Goal: Task Accomplishment & Management: Use online tool/utility

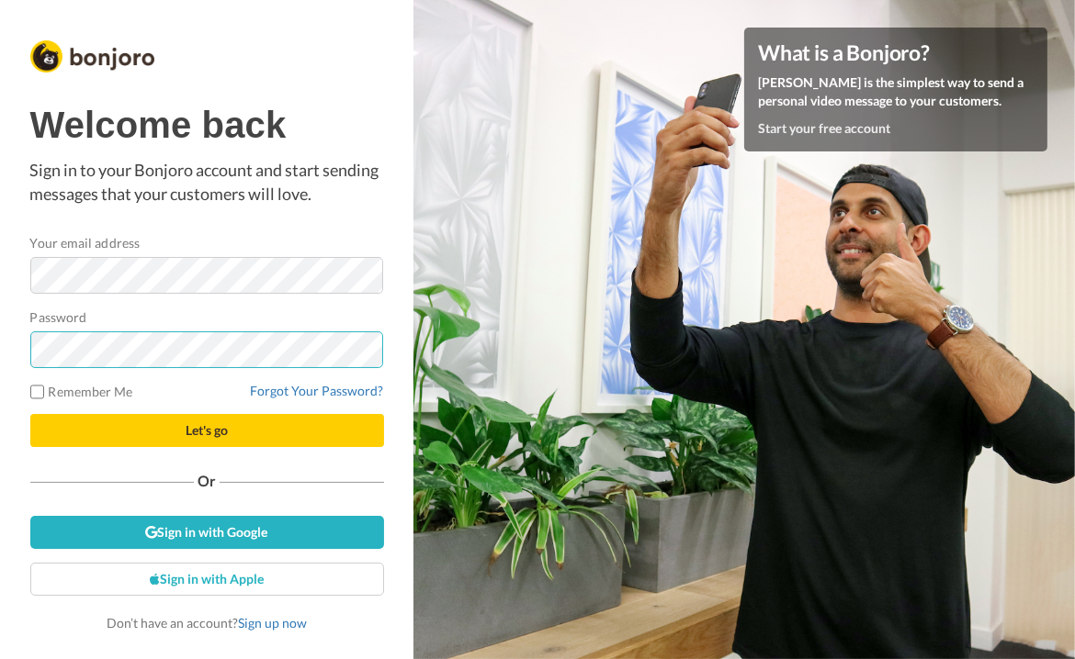
click at [30, 414] on button "Let's go" at bounding box center [207, 430] width 354 height 33
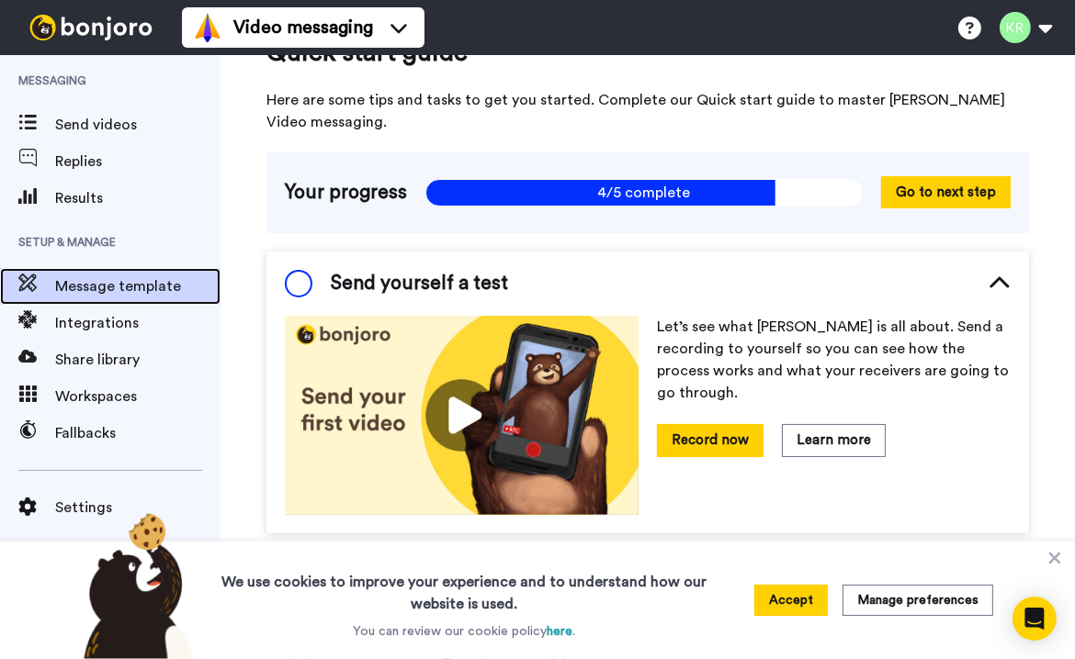
click at [99, 281] on span "Message template" at bounding box center [137, 287] width 165 height 22
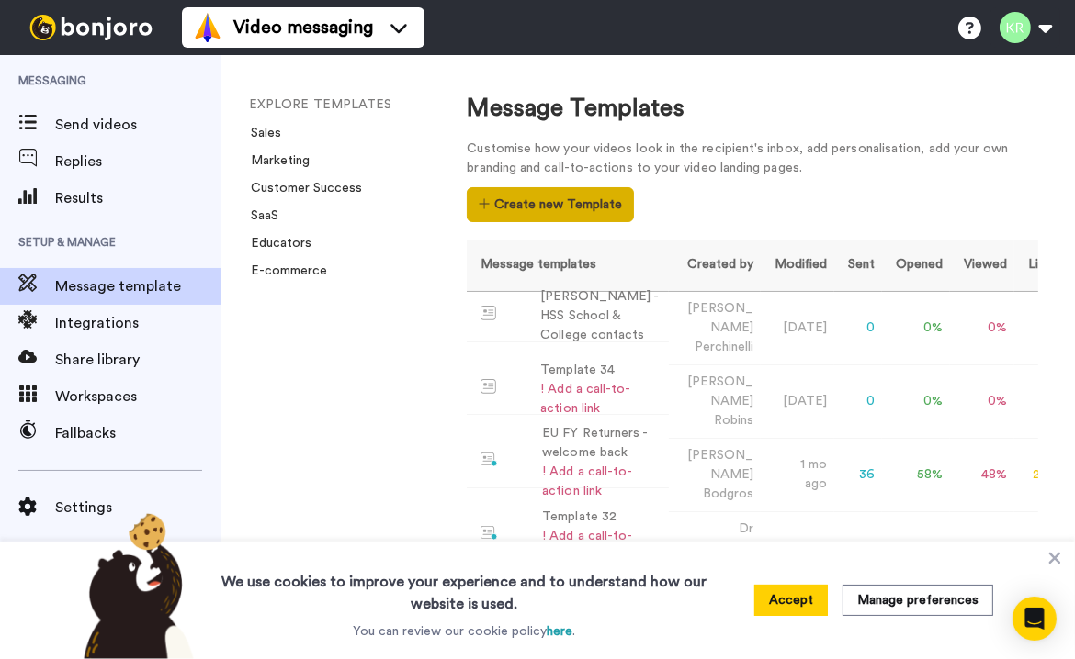
click at [583, 205] on button "Create new Template" at bounding box center [550, 204] width 166 height 35
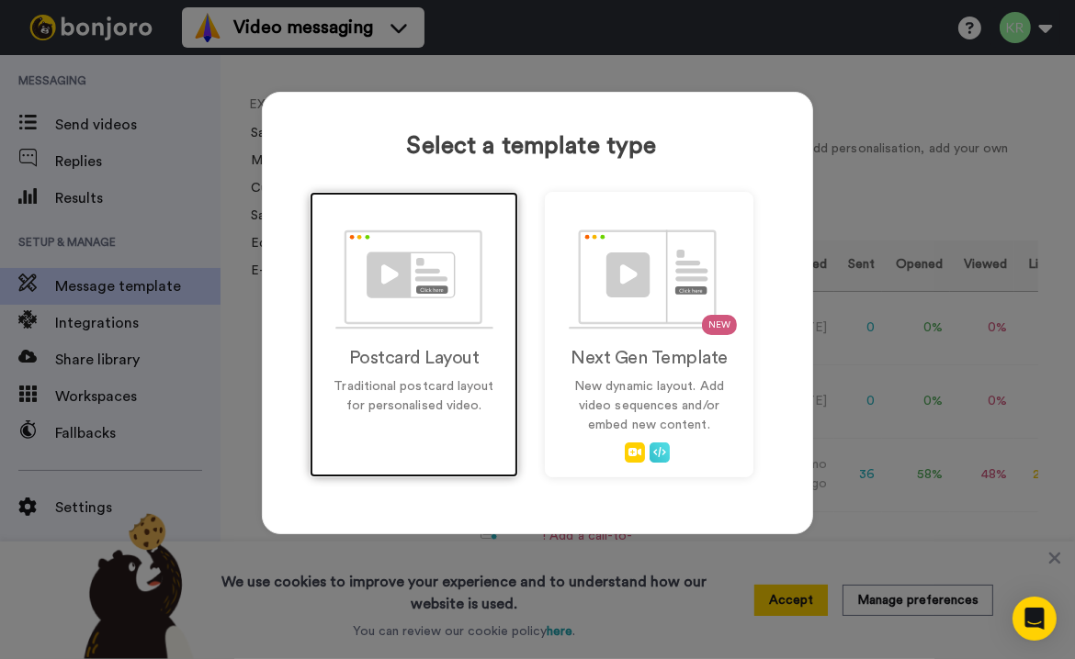
click at [394, 381] on p "Traditional postcard layout for personalised video." at bounding box center [414, 396] width 170 height 39
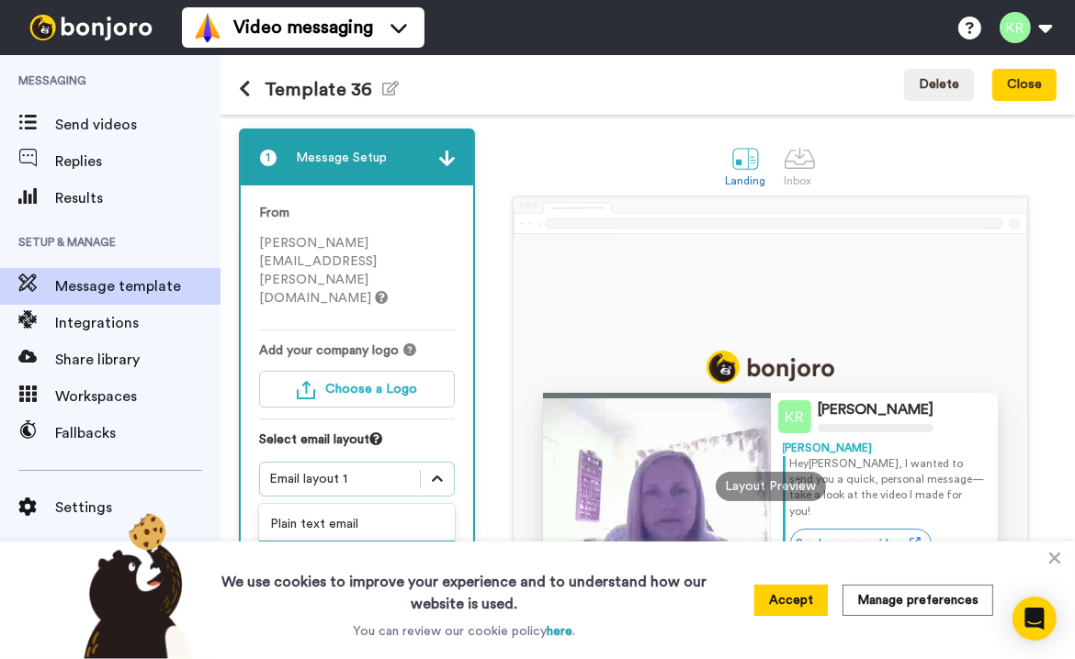
click at [434, 470] on icon at bounding box center [437, 479] width 18 height 18
click at [316, 541] on div "Email layout 1" at bounding box center [357, 557] width 196 height 33
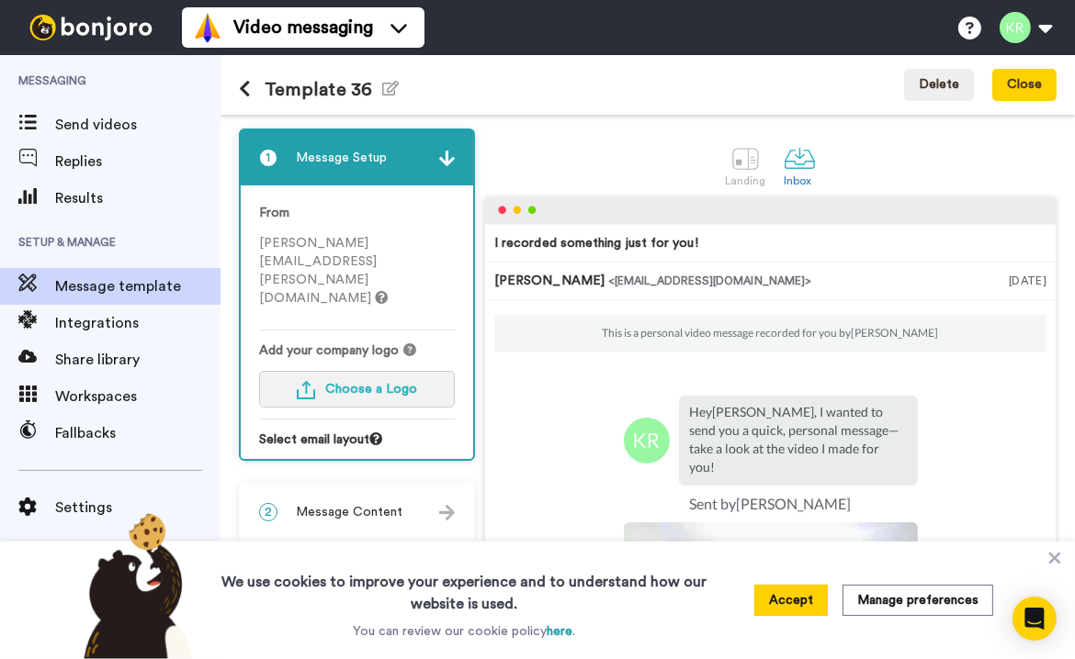
click at [393, 383] on span "Choose a Logo" at bounding box center [372, 389] width 92 height 13
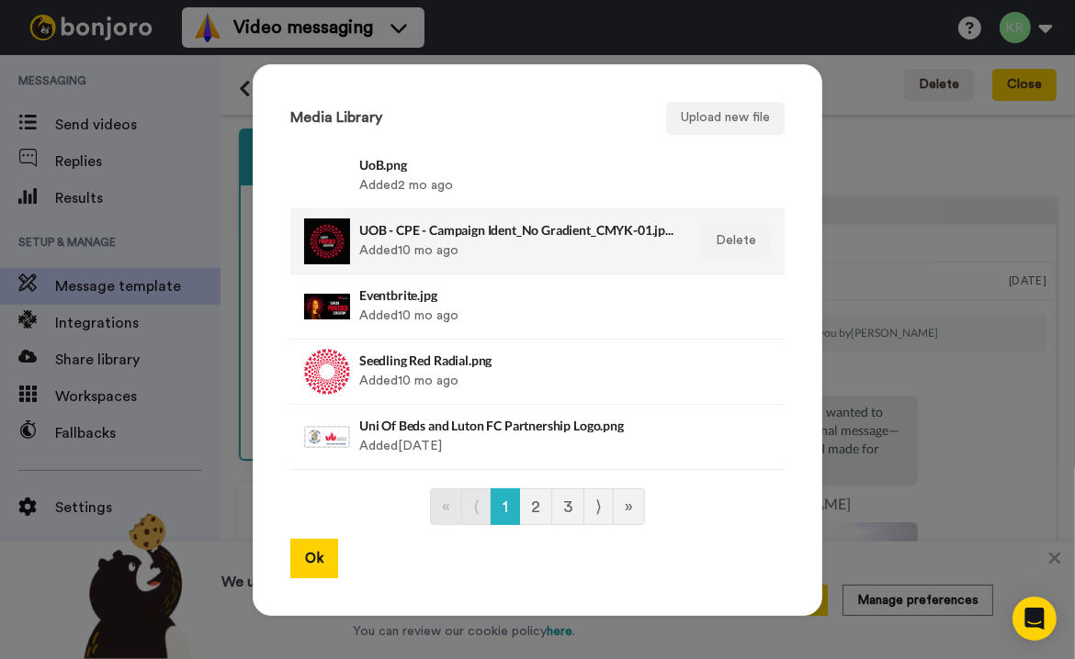
click at [375, 229] on h4 "UOB - CPE - Campaign Ident_No Gradient_CMYK-01.jpeg" at bounding box center [517, 230] width 317 height 14
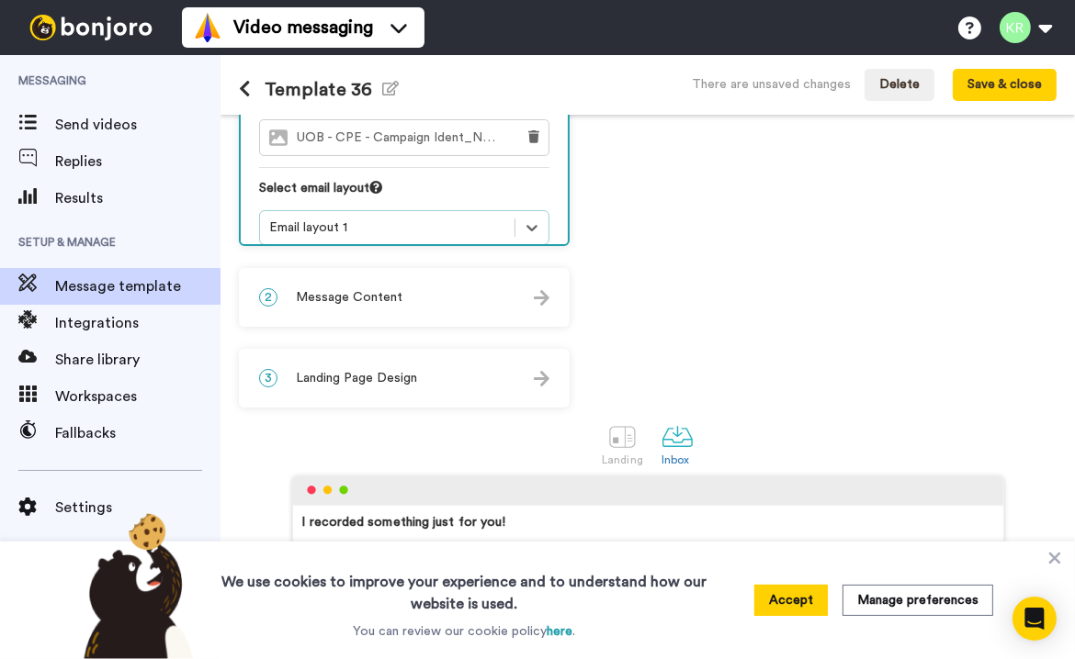
scroll to position [217, 0]
click at [413, 291] on div "2 Message Content" at bounding box center [404, 295] width 327 height 55
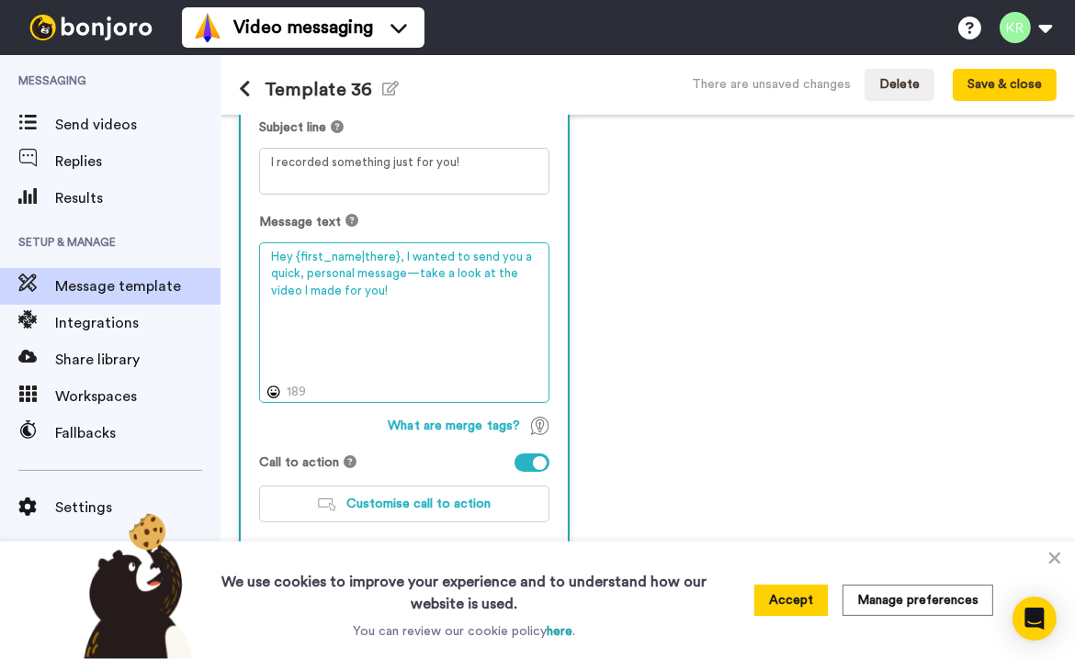
drag, startPoint x: 422, startPoint y: 287, endPoint x: 261, endPoint y: 253, distance: 164.1
click at [261, 253] on textarea "Hey {first_name|there}, I wanted to send you a quick, personal message—take a l…" at bounding box center [404, 323] width 290 height 162
paste textarea "If you have not registered for your course to date, you must register to get ac…"
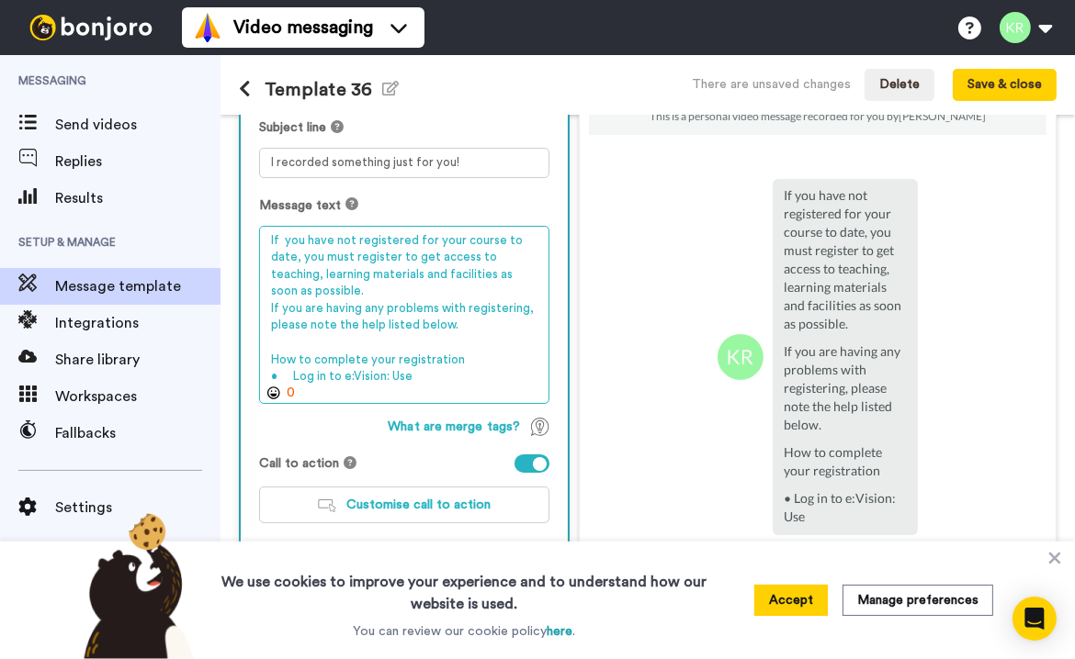
drag, startPoint x: 443, startPoint y: 372, endPoint x: 255, endPoint y: 353, distance: 188.3
click at [255, 353] on div "Personalise your message so your customers take action. Subject line I recorded…" at bounding box center [404, 303] width 327 height 506
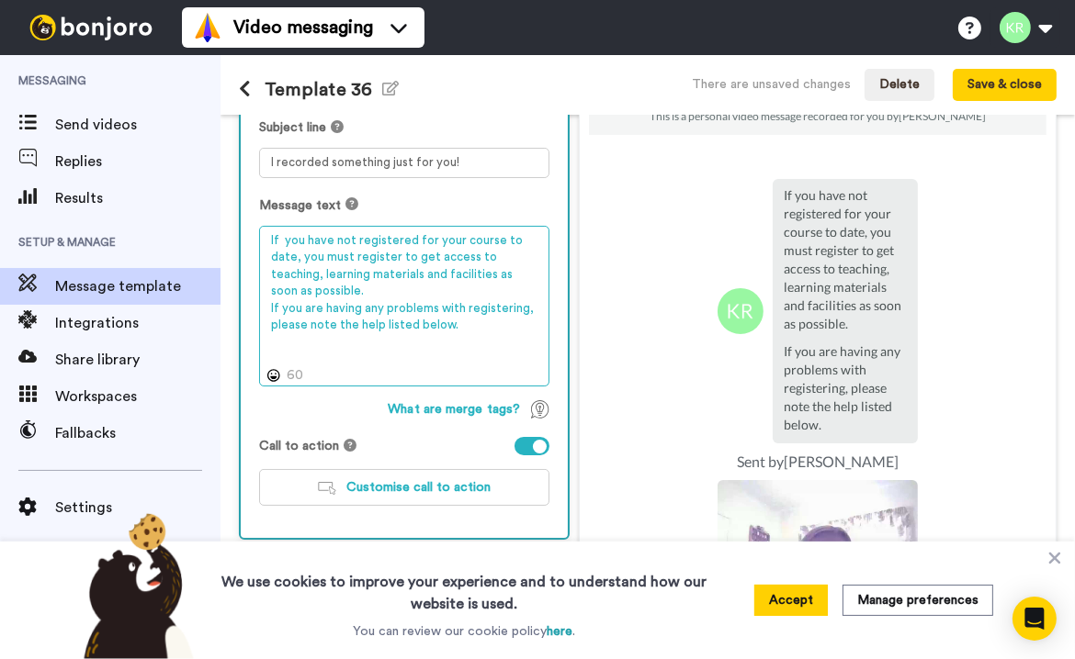
drag, startPoint x: 458, startPoint y: 321, endPoint x: 440, endPoint y: 303, distance: 25.3
click at [440, 303] on textarea "If you have not registered for your course to date, you must register to get ac…" at bounding box center [404, 307] width 290 height 162
click at [504, 329] on textarea "If you have not registered for your course to date, you must register to get ac…" at bounding box center [404, 307] width 290 height 162
drag, startPoint x: 462, startPoint y: 325, endPoint x: 264, endPoint y: 326, distance: 198.4
click at [264, 327] on textarea "If you have not registered for your course to date, you must register to get ac…" at bounding box center [404, 307] width 290 height 162
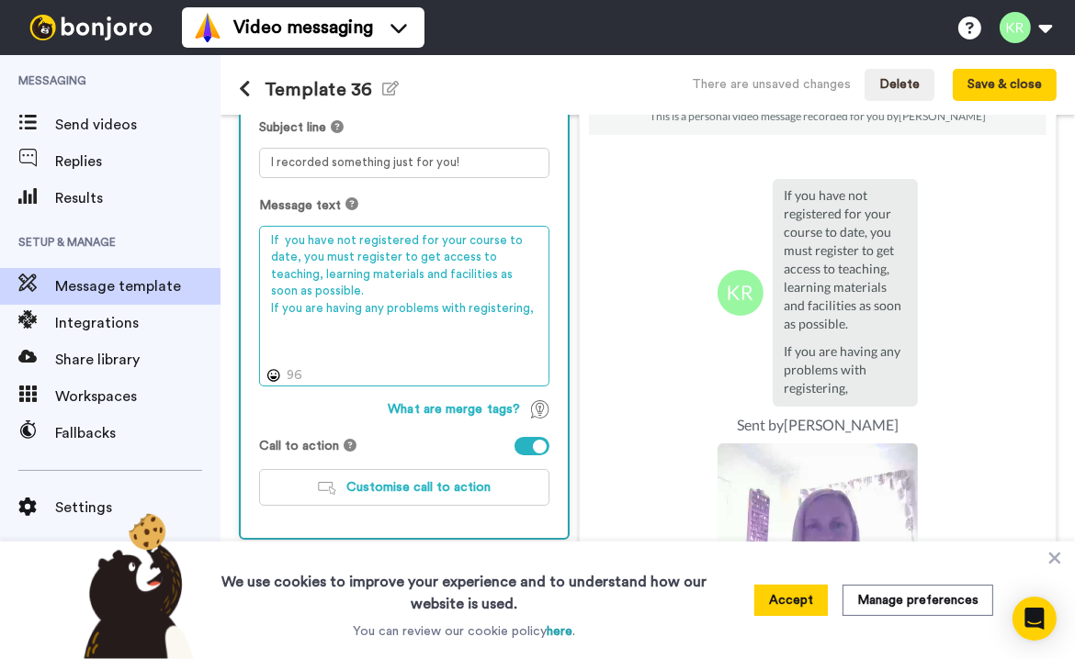
click at [478, 307] on textarea "If you have not registered for your course to date, you must register to get ac…" at bounding box center [404, 307] width 290 height 162
click at [447, 308] on textarea "If you have not registered for your course to date, you must register to get ac…" at bounding box center [404, 307] width 290 height 162
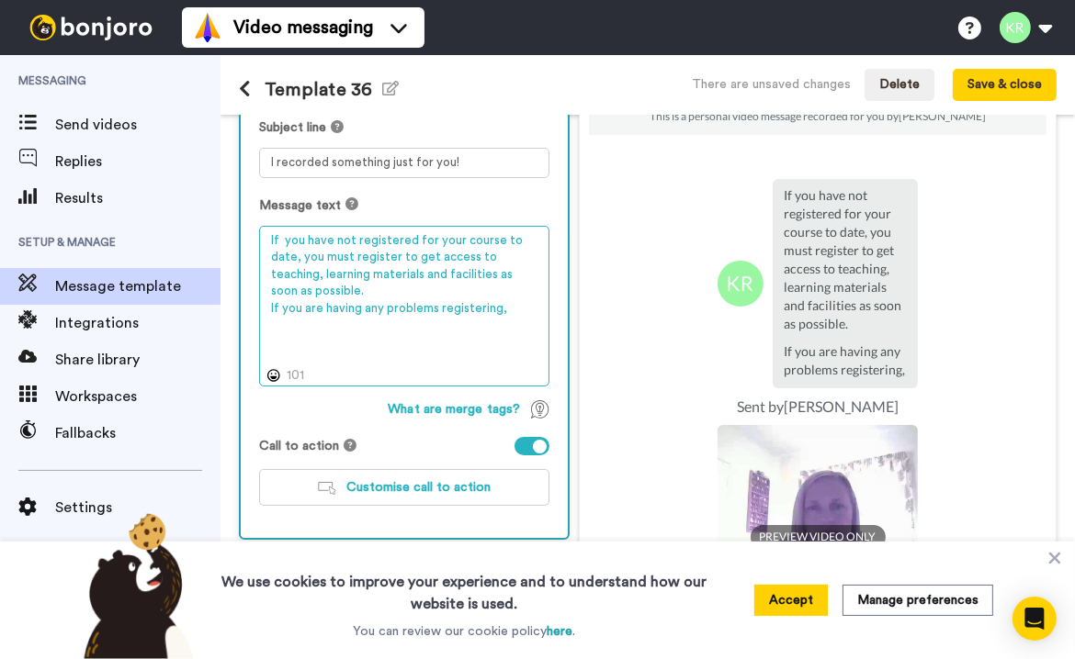
click at [502, 308] on textarea "If you have not registered for your course to date, you must register to get ac…" at bounding box center [404, 307] width 290 height 162
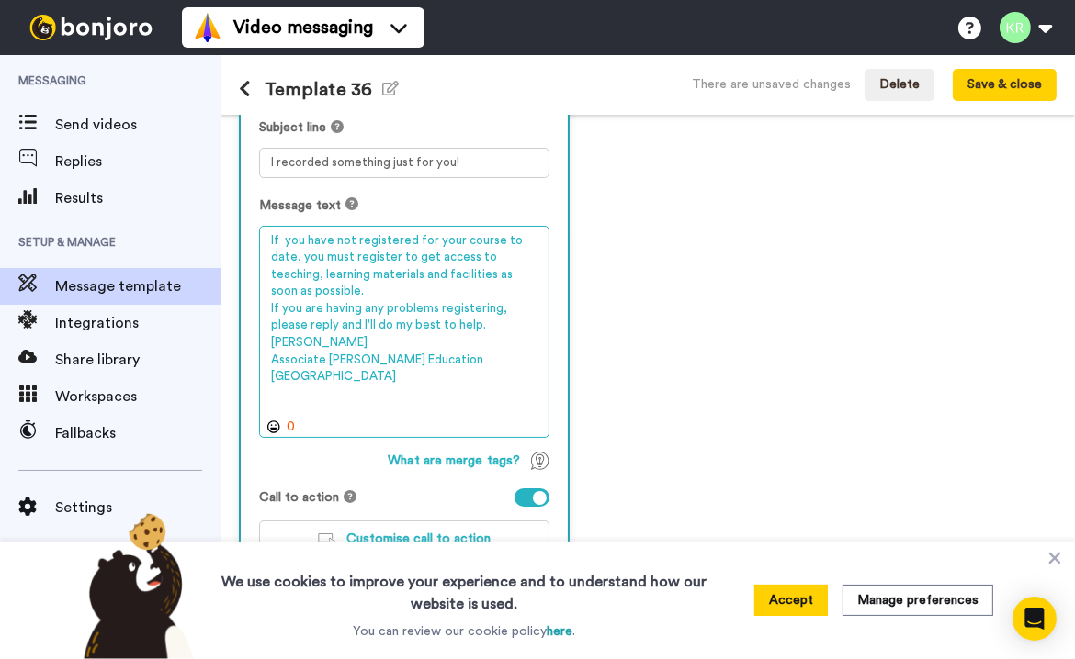
click at [387, 375] on textarea "If you have not registered for your course to date, you must register to get ac…" at bounding box center [404, 332] width 290 height 213
drag, startPoint x: 382, startPoint y: 371, endPoint x: 258, endPoint y: 376, distance: 124.1
click at [259, 376] on textarea "If you have not registered for your course to date, you must register to get ac…" at bounding box center [404, 332] width 290 height 213
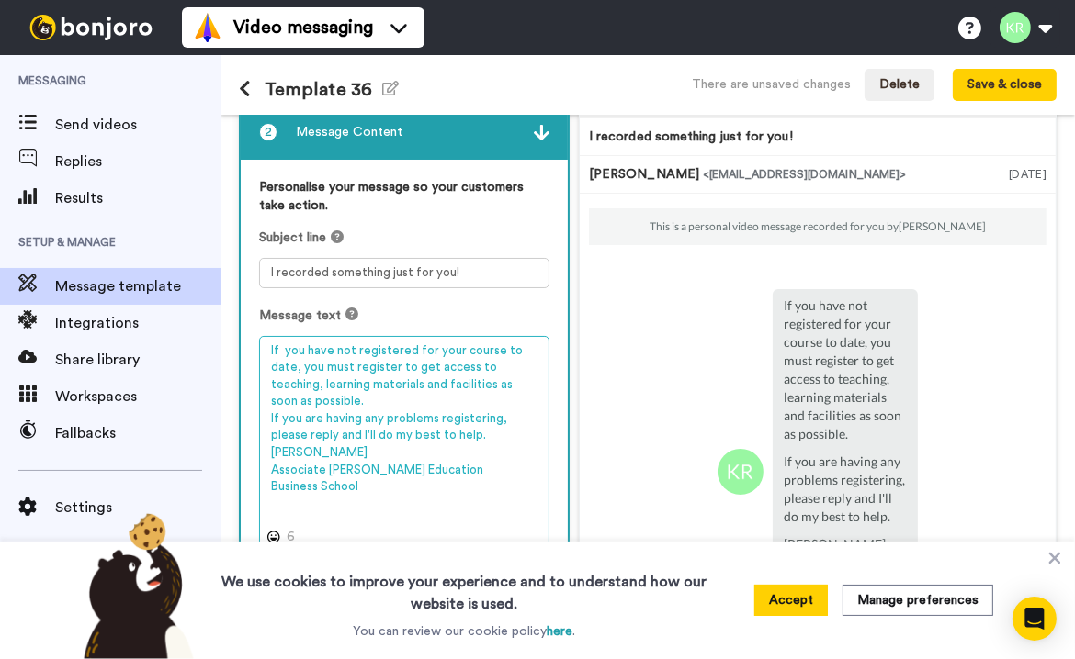
scroll to position [0, 0]
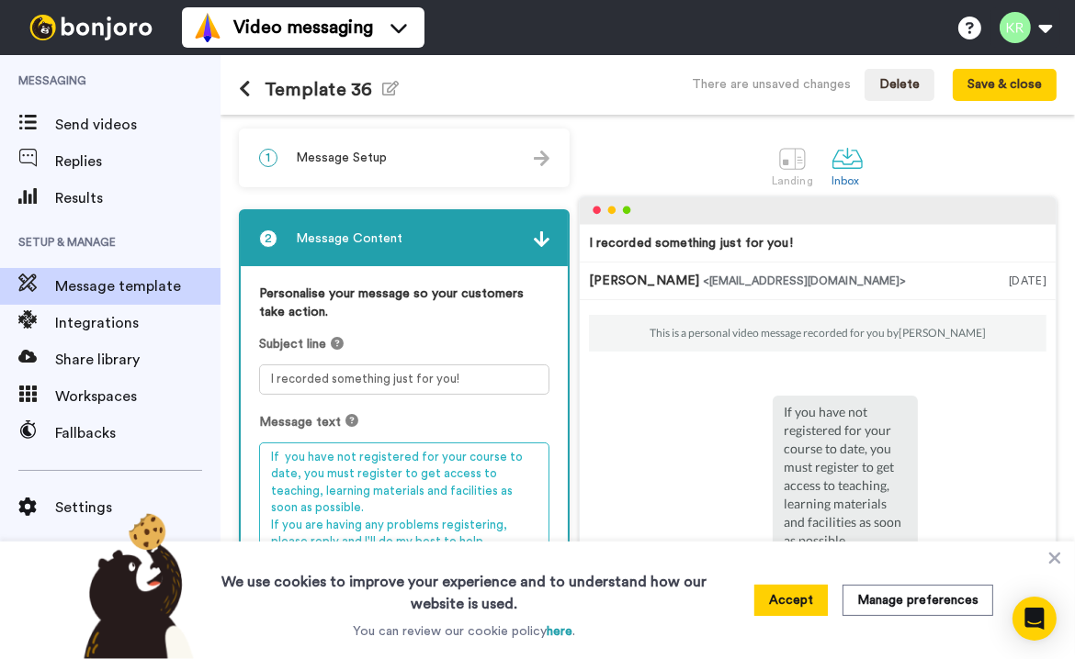
type textarea "If you have not registered for your course to date, you must register to get ac…"
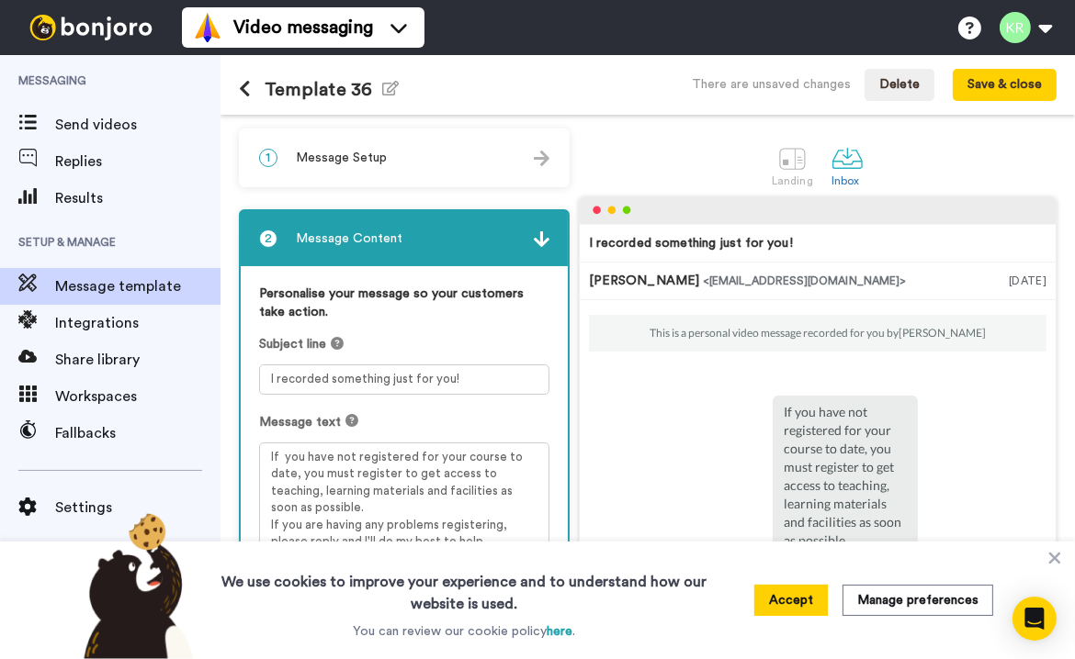
click at [386, 160] on div "1 Message Setup" at bounding box center [404, 157] width 327 height 55
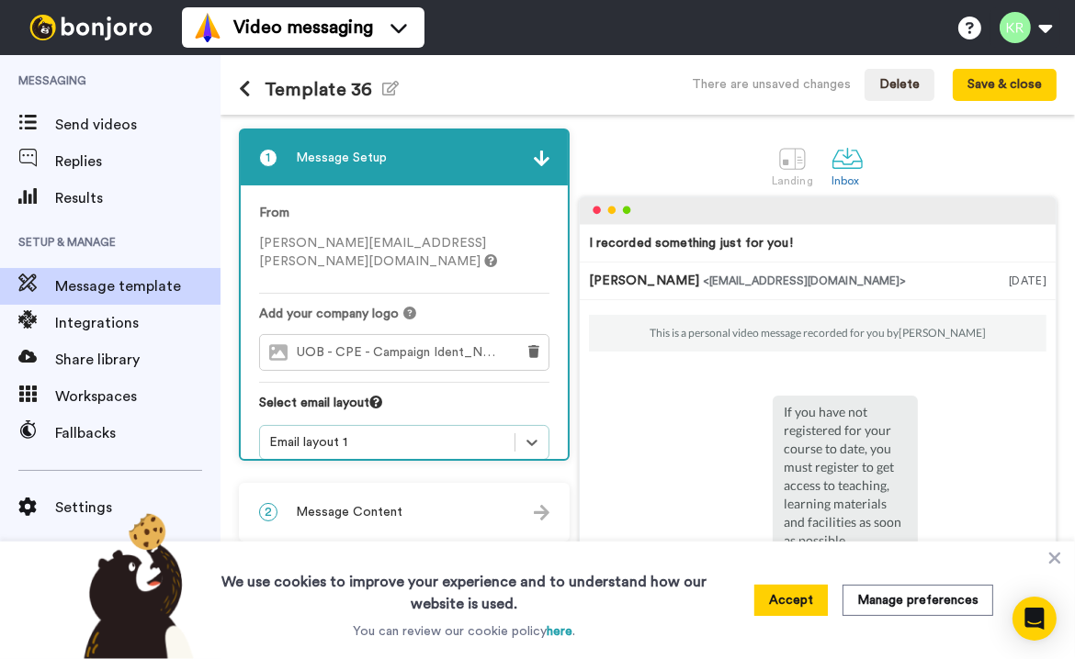
click at [455, 508] on div "2 Message Content" at bounding box center [404, 512] width 327 height 55
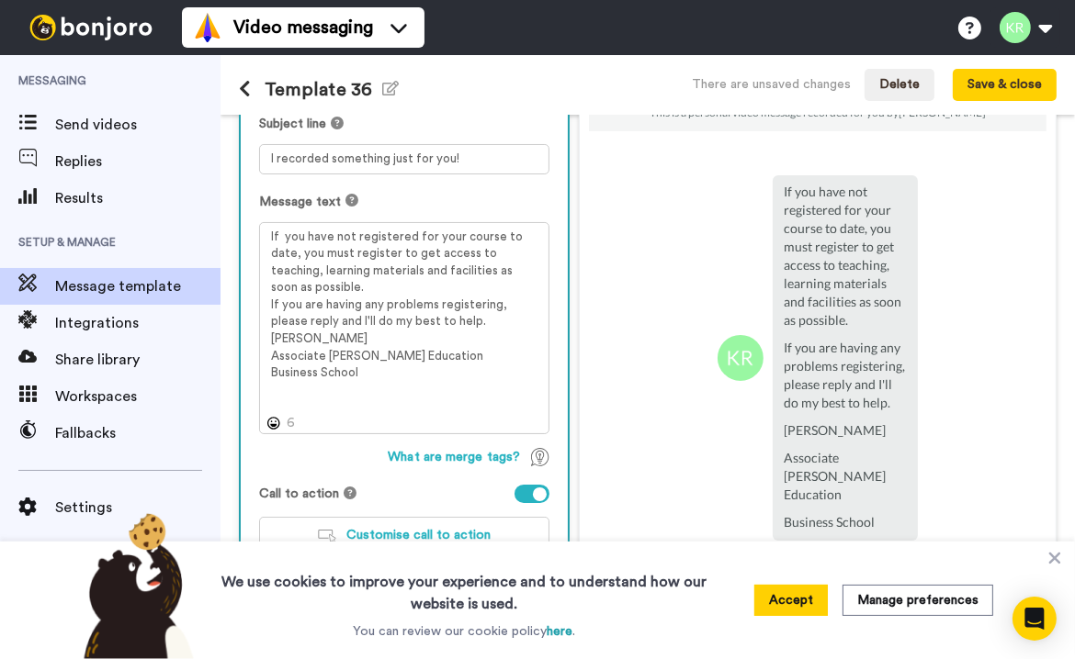
scroll to position [251, 0]
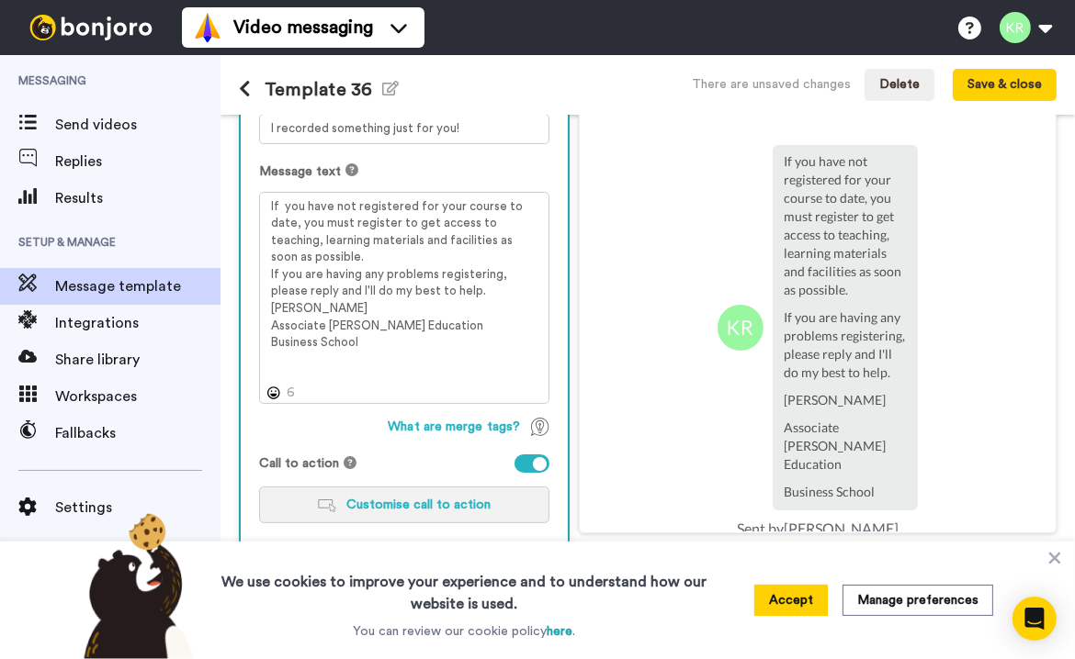
click at [412, 504] on span "Customise call to action" at bounding box center [419, 505] width 144 height 13
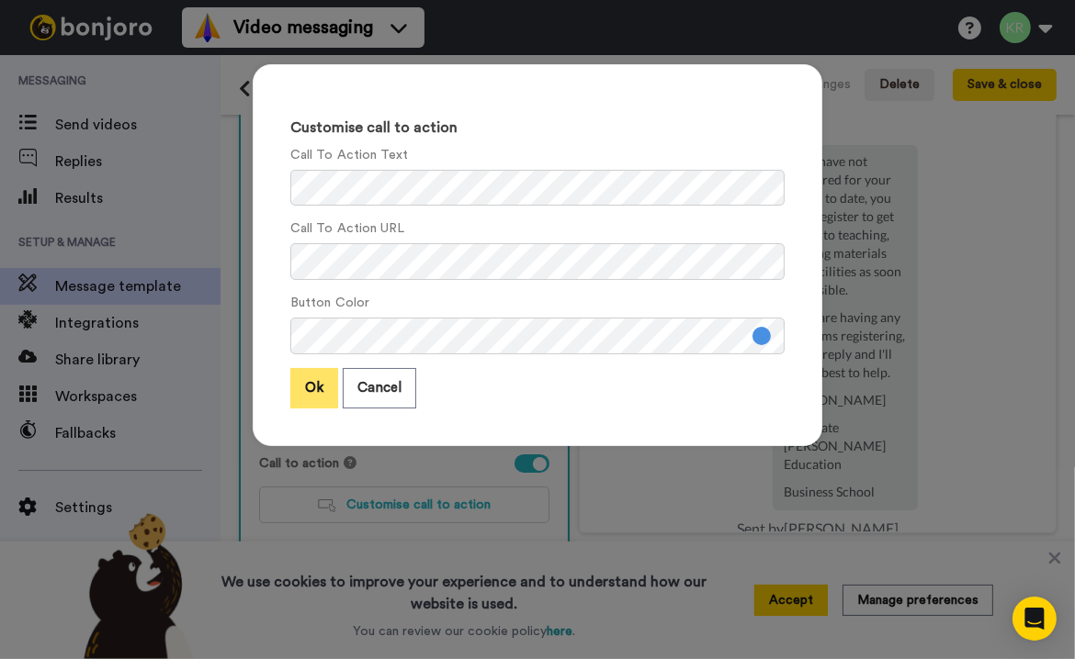
click at [302, 388] on button "Ok" at bounding box center [314, 387] width 48 height 39
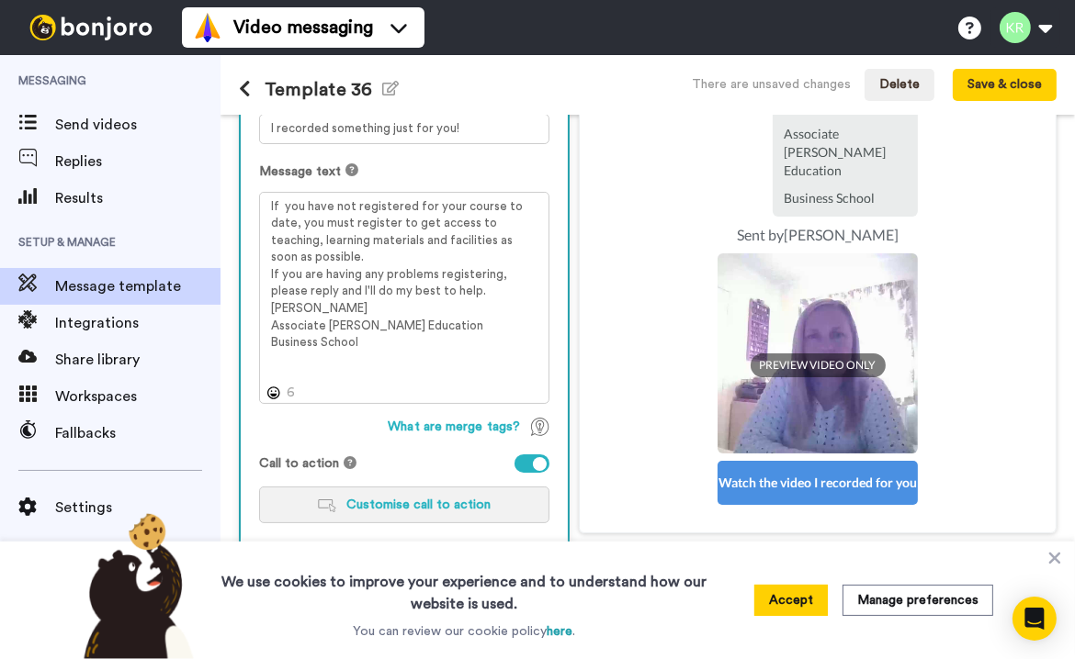
scroll to position [271, 0]
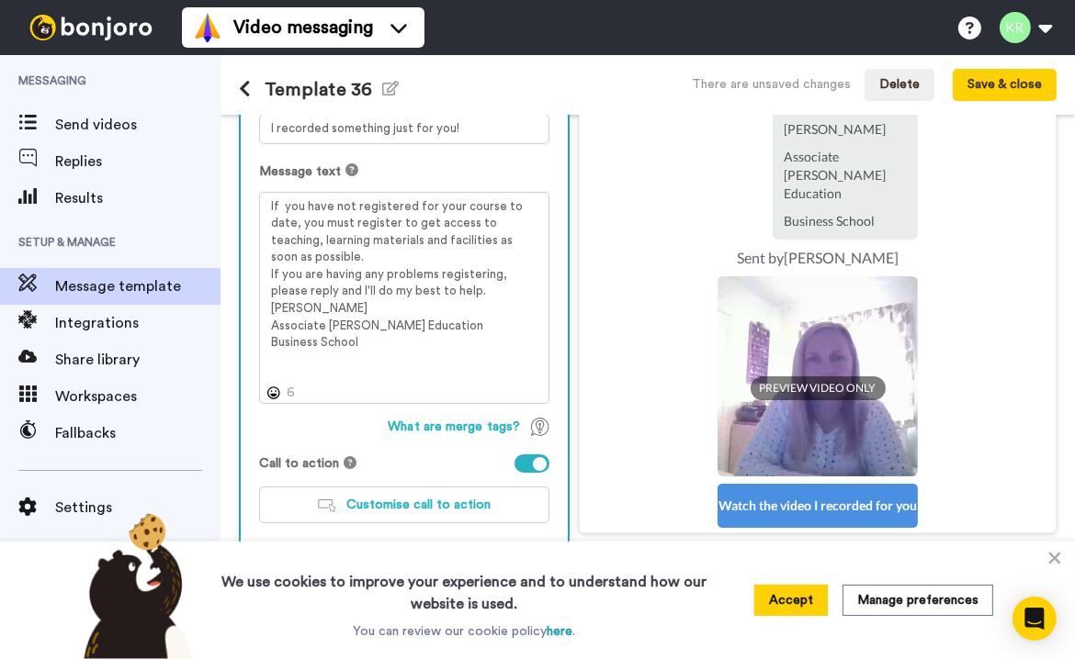
click at [857, 388] on img at bounding box center [817, 376] width 200 height 200
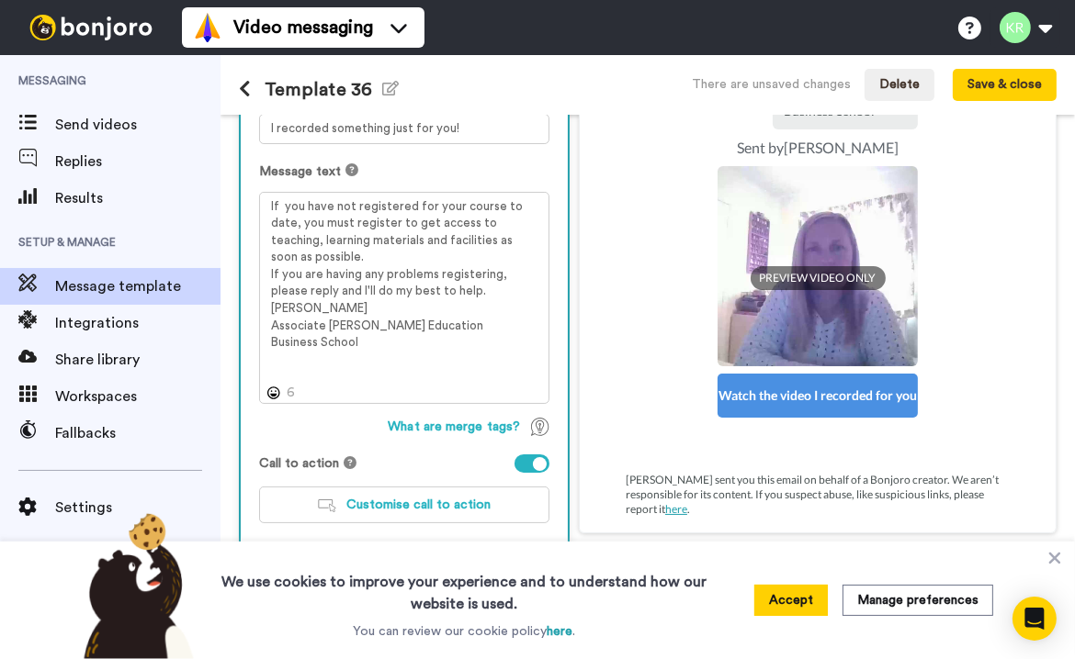
scroll to position [426, 0]
click at [788, 606] on button "Accept" at bounding box center [790, 600] width 73 height 31
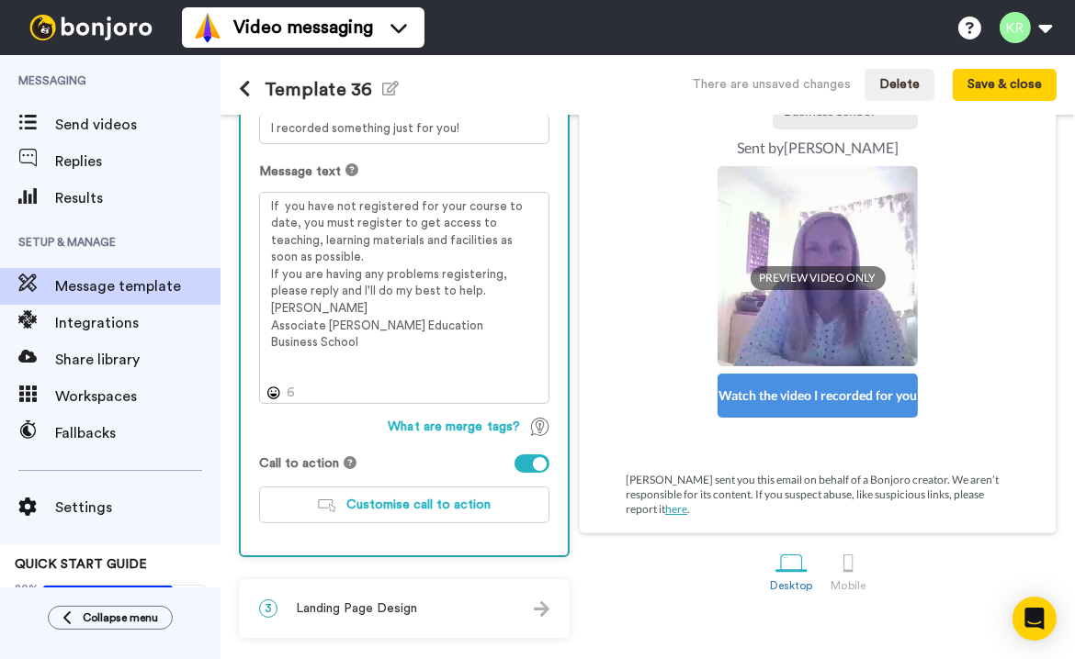
click at [392, 600] on span "Landing Page Design" at bounding box center [356, 609] width 121 height 18
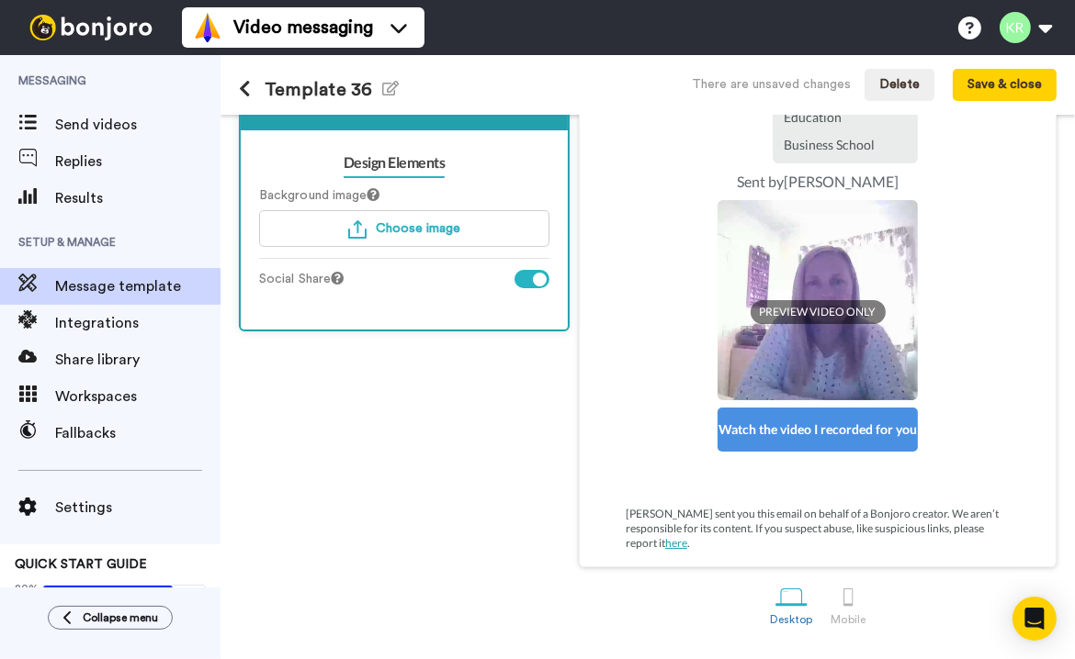
scroll to position [218, 0]
click at [400, 222] on span "Choose image" at bounding box center [418, 228] width 84 height 13
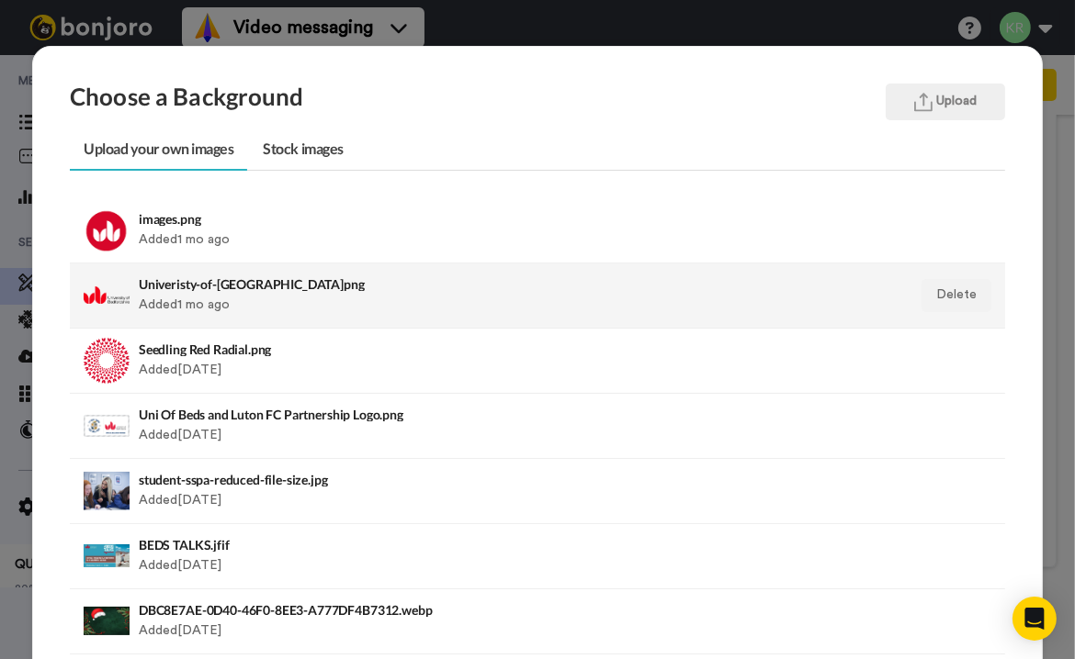
click at [174, 284] on h4 "Univeristy-of-Bedfordshire.png" at bounding box center [447, 284] width 617 height 14
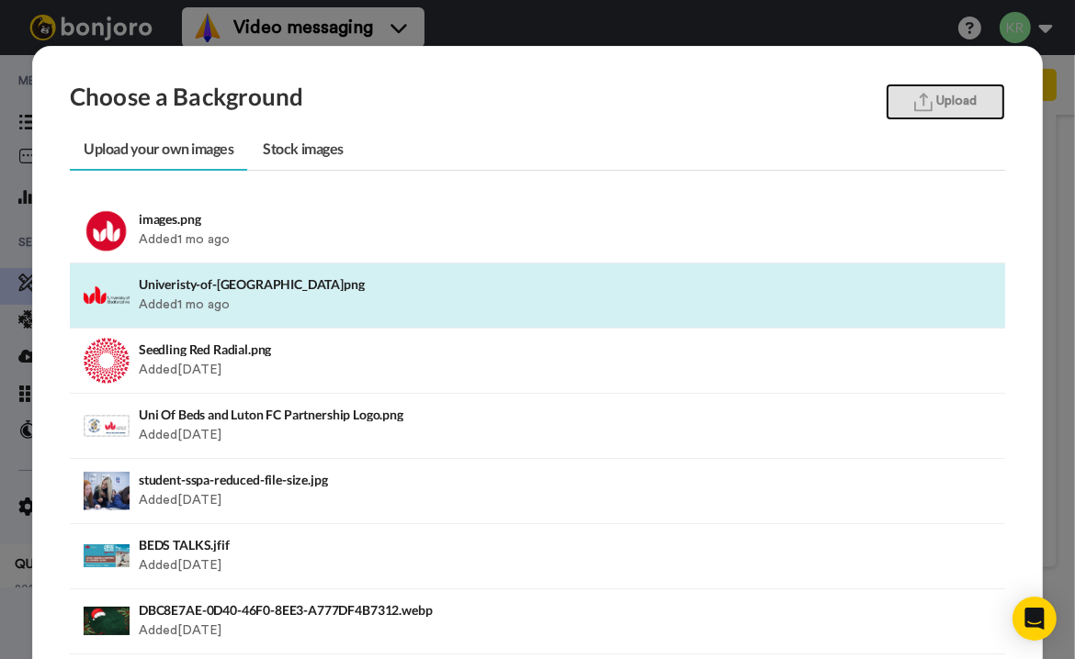
click at [952, 96] on button "Upload" at bounding box center [944, 102] width 119 height 37
click at [545, 24] on div "Choose a Background Upload Upload your own images Stock images images.png Added…" at bounding box center [537, 329] width 1075 height 659
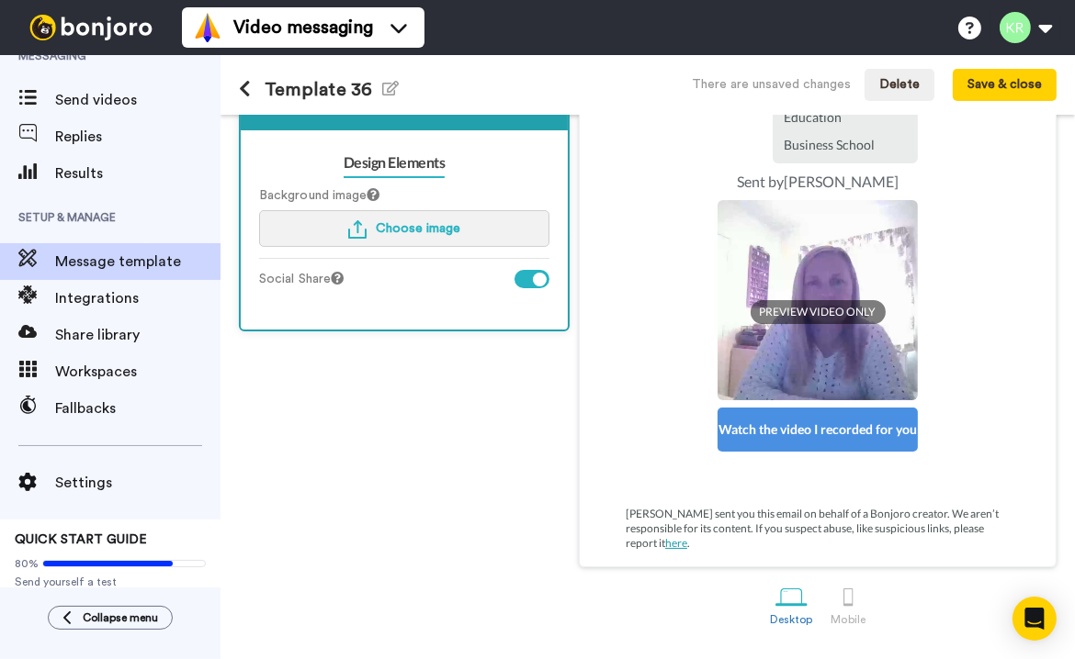
scroll to position [46, 0]
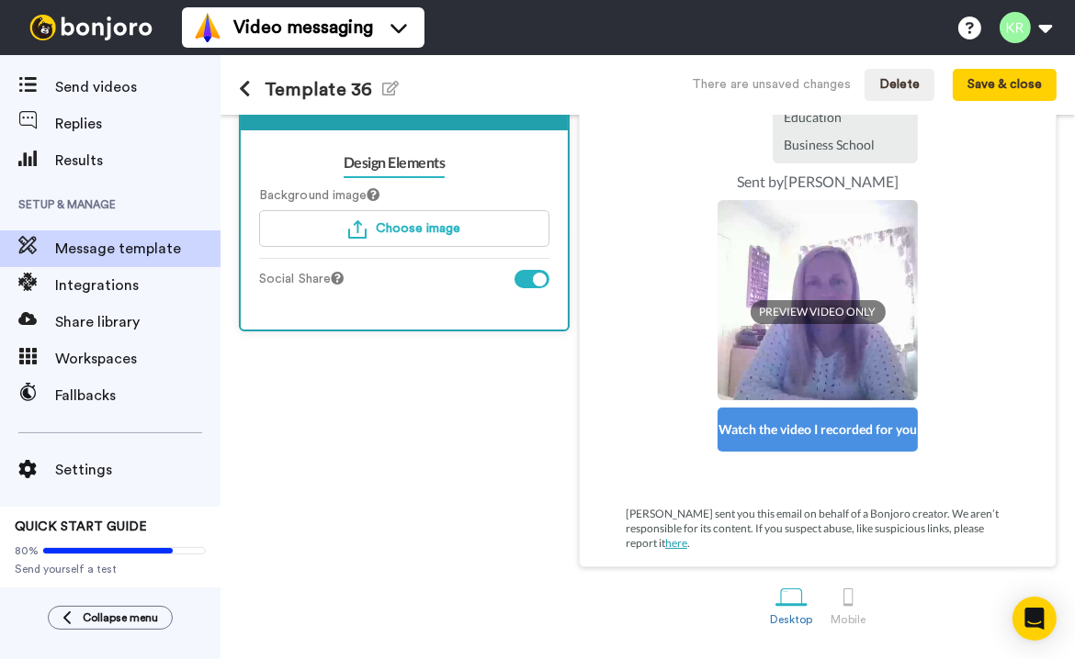
click at [380, 292] on div "Design Elements Background image Choose image Social Share" at bounding box center [404, 230] width 327 height 200
click at [1018, 76] on button "Save & close" at bounding box center [1004, 85] width 104 height 33
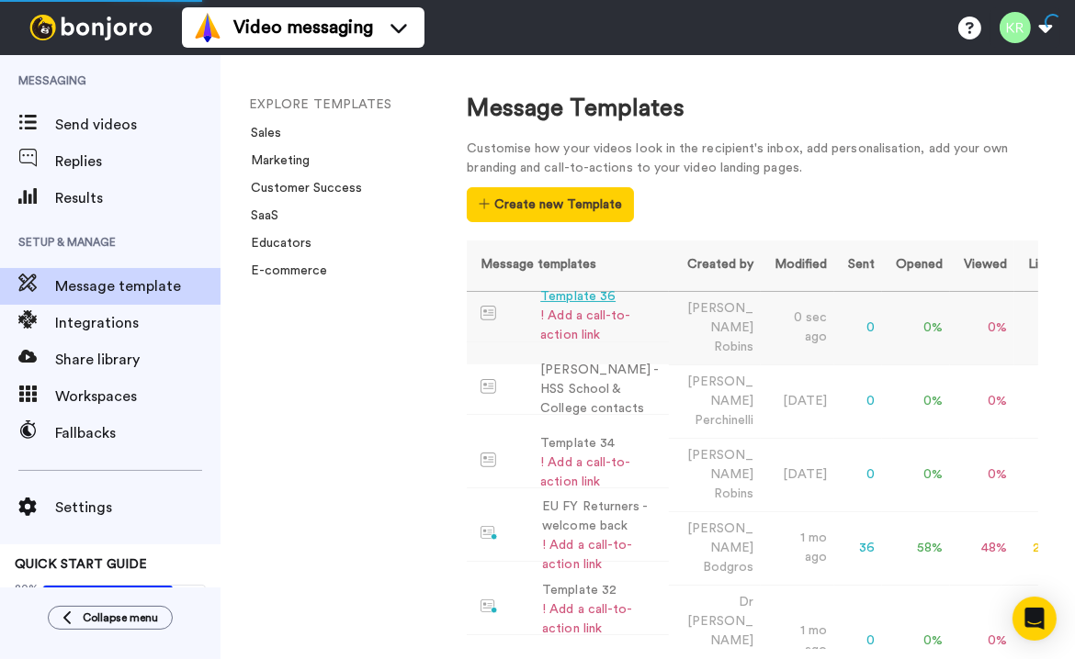
click at [583, 289] on div "Template 36" at bounding box center [600, 296] width 121 height 19
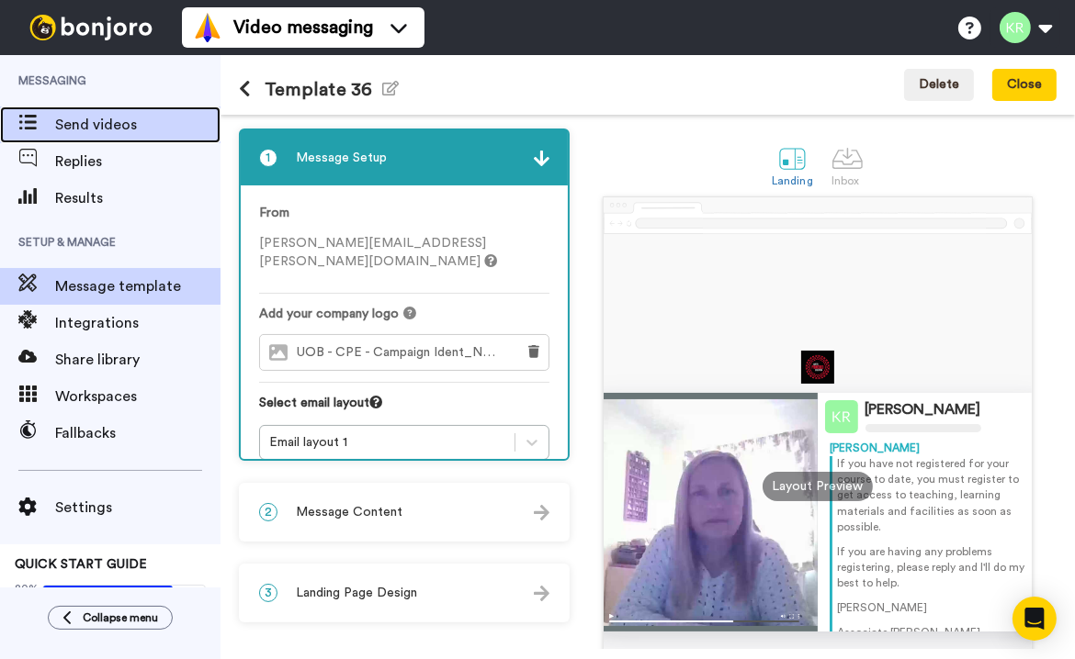
click at [93, 115] on span "Send videos" at bounding box center [137, 125] width 165 height 22
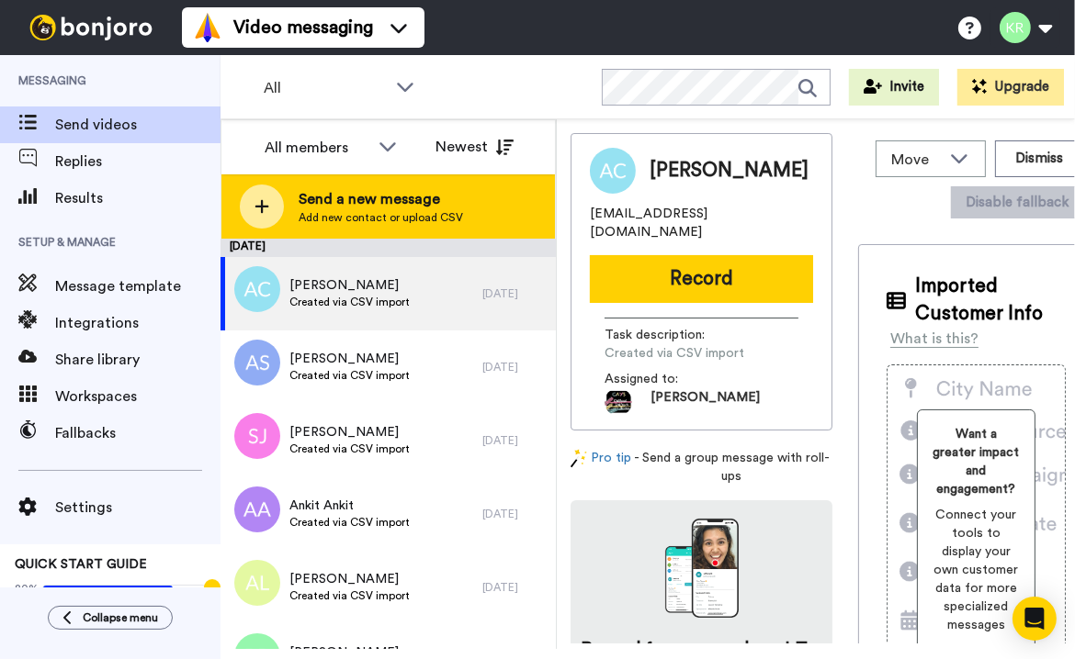
click at [336, 200] on span "Send a new message" at bounding box center [380, 199] width 164 height 22
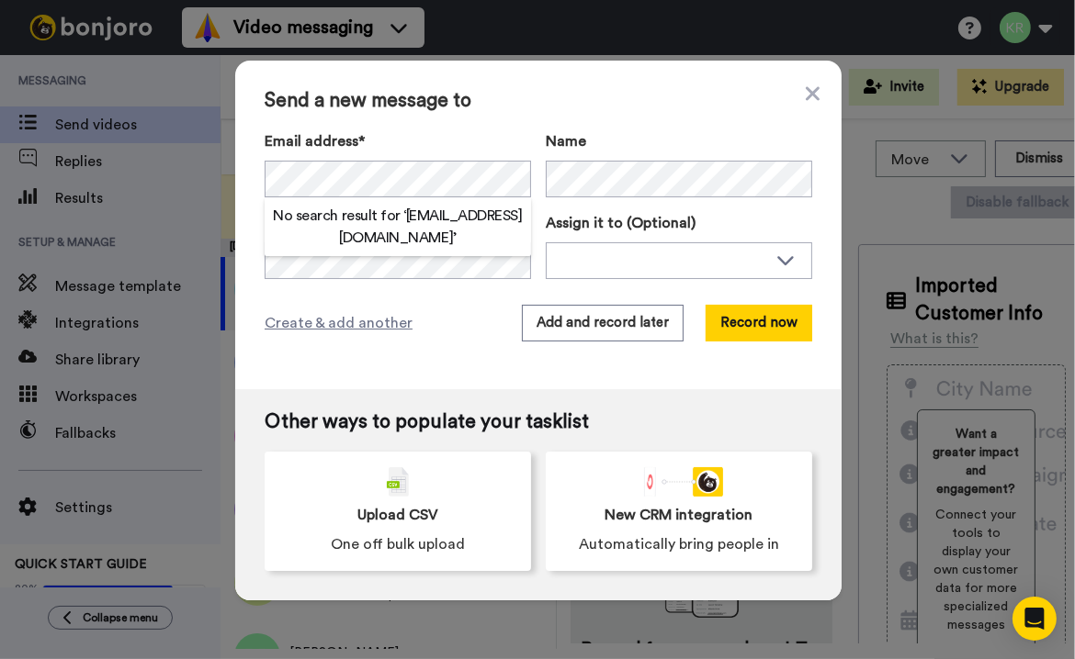
click at [460, 319] on div "Create & add another Add and record later Record now" at bounding box center [537, 323] width 547 height 37
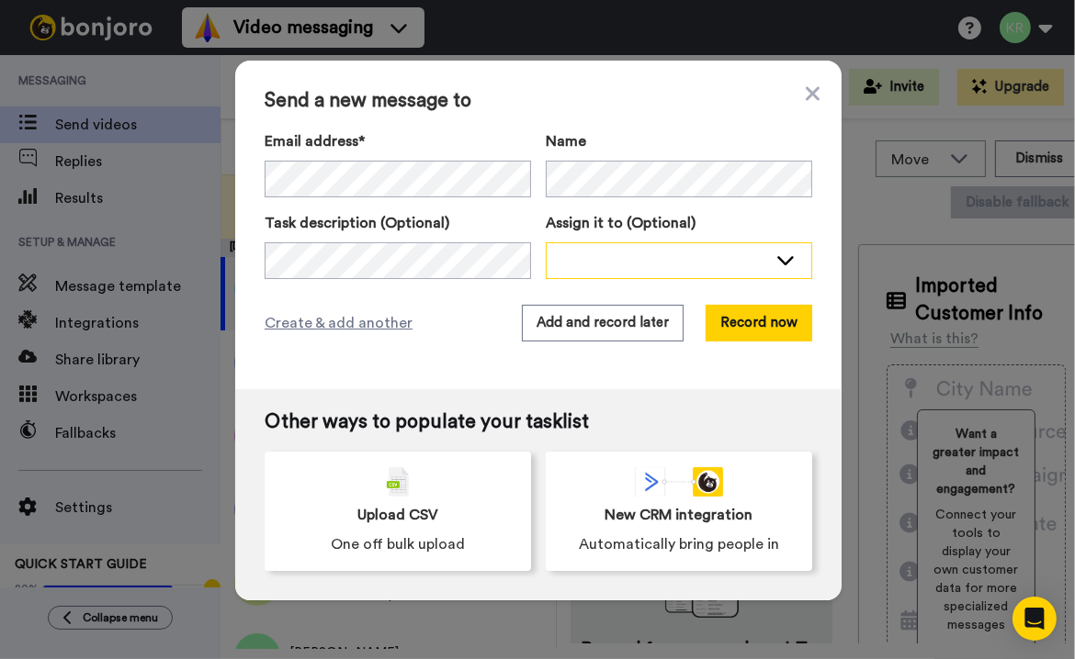
click at [641, 252] on div at bounding box center [664, 260] width 206 height 18
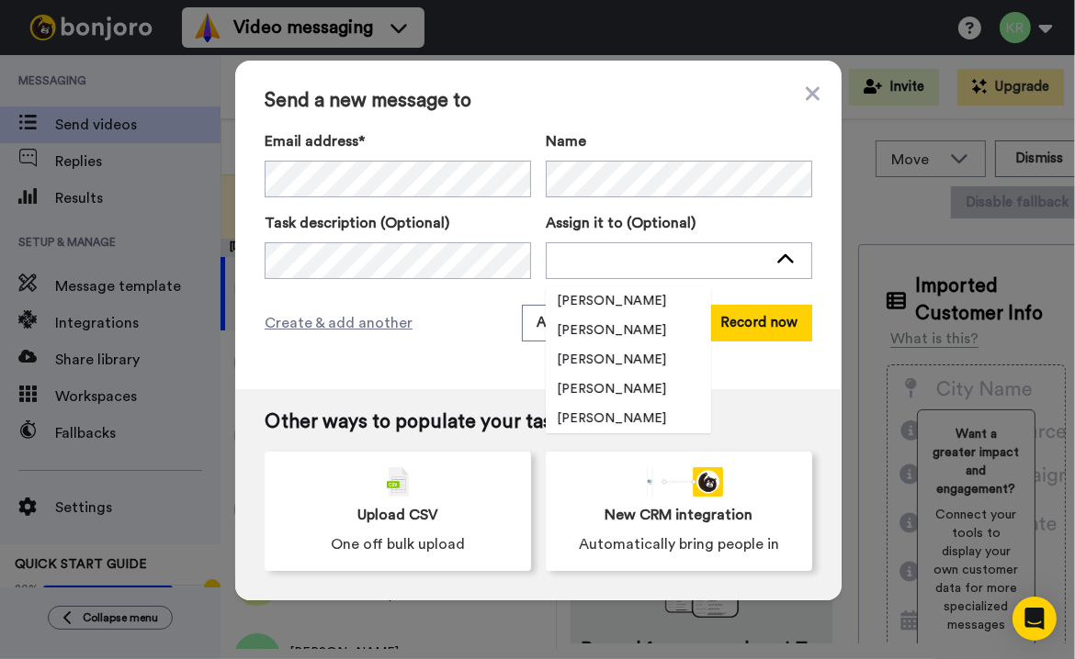
click at [505, 355] on div "Send a new message to Email address* No search result for ‘ [EMAIL_ADDRESS][DOM…" at bounding box center [538, 225] width 606 height 329
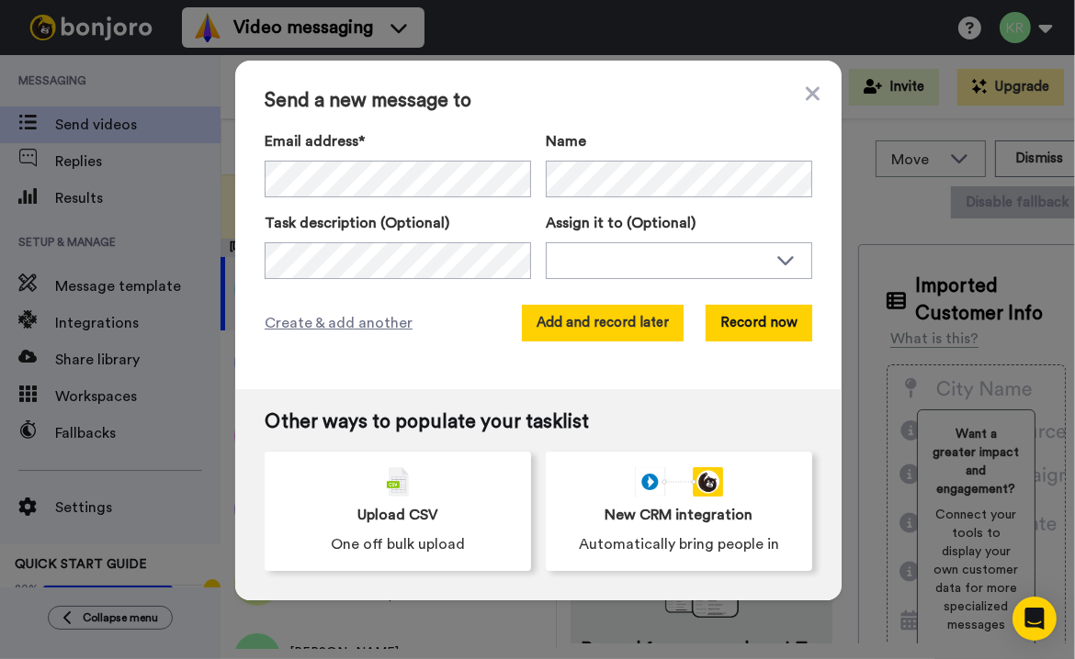
click at [613, 325] on button "Add and record later" at bounding box center [603, 323] width 162 height 37
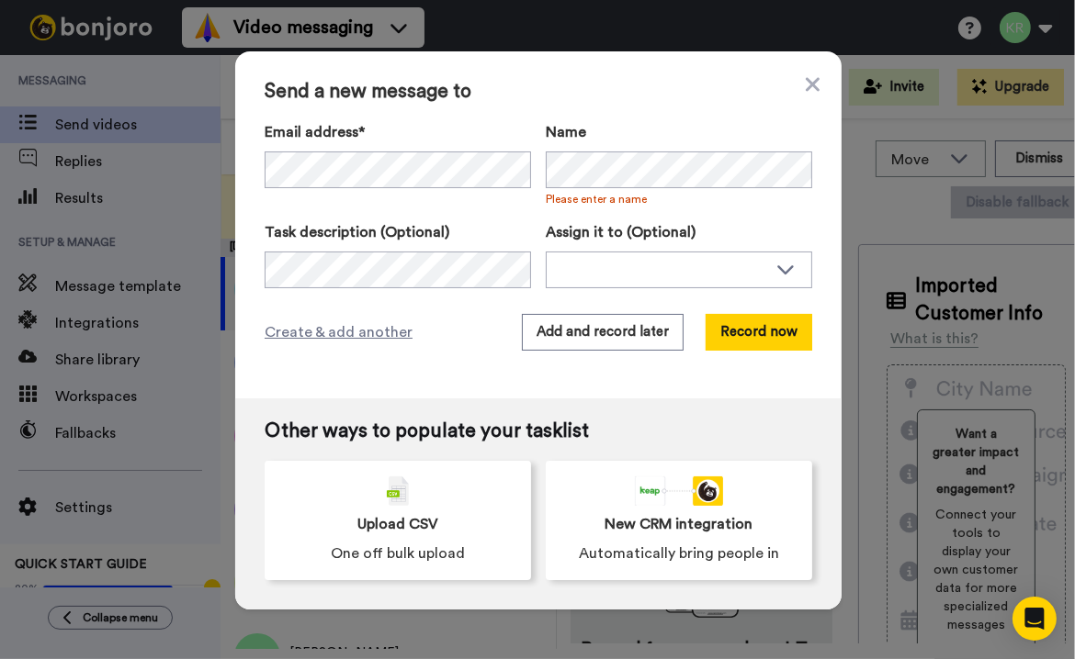
click at [468, 343] on div "Create & add another Add and record later Record now" at bounding box center [537, 332] width 547 height 37
click at [602, 328] on button "Add and record later" at bounding box center [603, 332] width 162 height 37
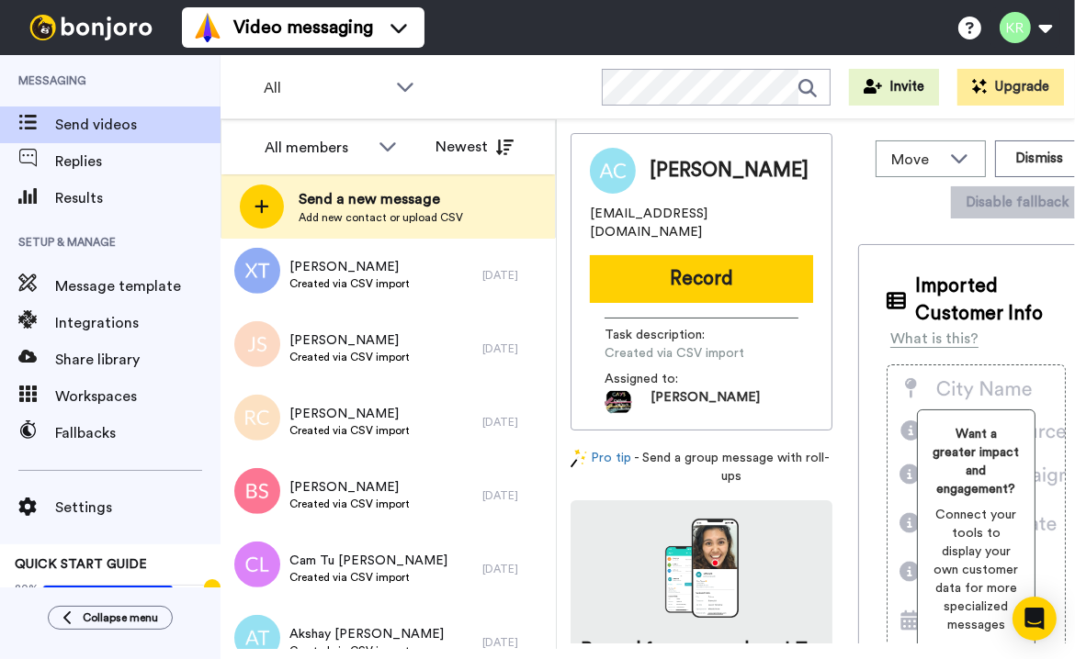
scroll to position [1443, 0]
